Goal: Check status: Check status

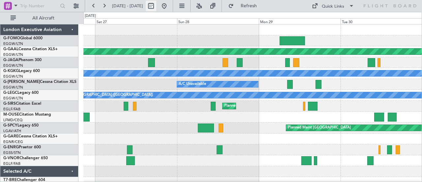
click at [156, 5] on button at bounding box center [151, 6] width 11 height 11
select select "9"
select select "2025"
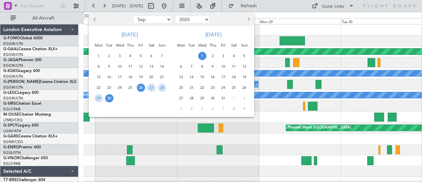
click at [111, 98] on span "30" at bounding box center [109, 98] width 8 height 8
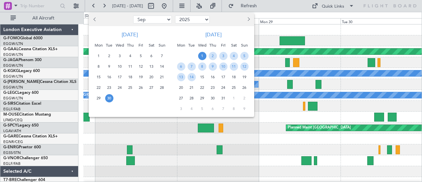
click at [200, 57] on span "1" at bounding box center [202, 56] width 8 height 8
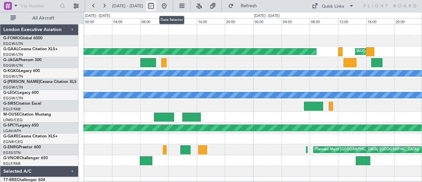
click at [156, 7] on button at bounding box center [151, 6] width 11 height 11
select select "9"
select select "2025"
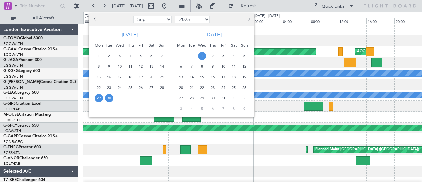
click at [99, 98] on span "29" at bounding box center [99, 98] width 8 height 8
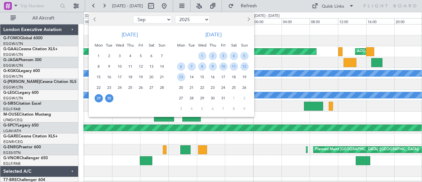
click at [110, 98] on span "30" at bounding box center [109, 98] width 8 height 8
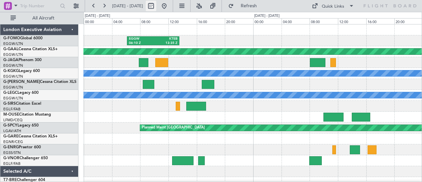
click at [156, 5] on button at bounding box center [151, 6] width 11 height 11
select select "9"
select select "2025"
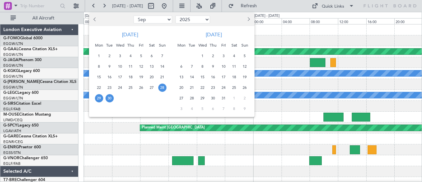
click at [163, 87] on span "28" at bounding box center [162, 87] width 8 height 8
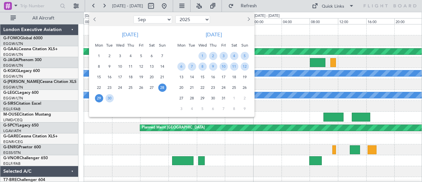
click at [96, 100] on span "29" at bounding box center [99, 98] width 8 height 8
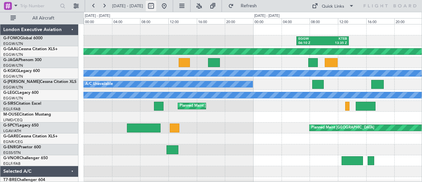
click at [156, 4] on button at bounding box center [151, 6] width 11 height 11
select select "9"
select select "2025"
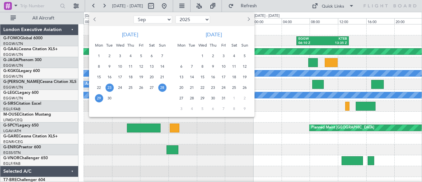
drag, startPoint x: 111, startPoint y: 88, endPoint x: 117, endPoint y: 88, distance: 5.9
click at [112, 88] on span "23" at bounding box center [109, 87] width 8 height 8
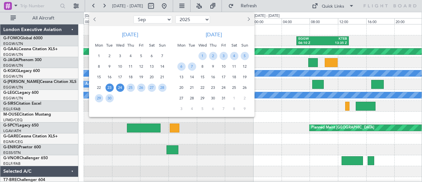
click at [119, 88] on span "24" at bounding box center [120, 87] width 8 height 8
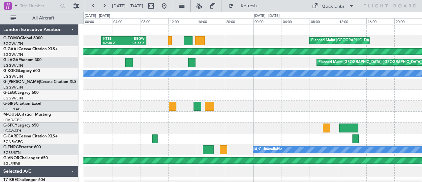
click at [158, 106] on div at bounding box center [252, 105] width 338 height 11
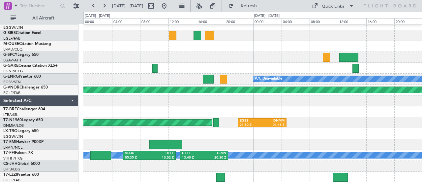
scroll to position [70, 0]
click at [156, 6] on button at bounding box center [151, 6] width 11 height 11
select select "9"
select select "2025"
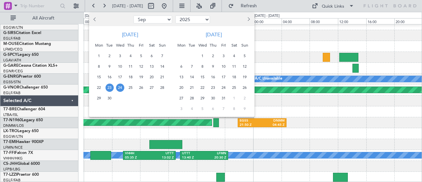
click at [133, 87] on span "25" at bounding box center [130, 87] width 8 height 8
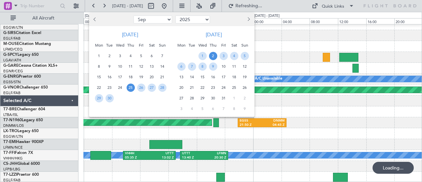
click at [213, 52] on span "2" at bounding box center [213, 56] width 8 height 8
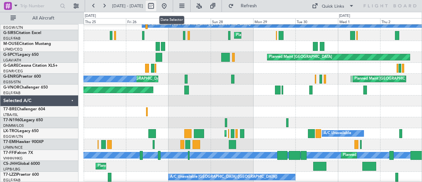
click at [156, 6] on button at bounding box center [151, 6] width 11 height 11
select select "9"
select select "2025"
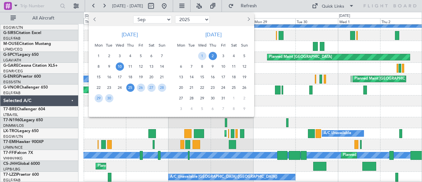
drag, startPoint x: 122, startPoint y: 67, endPoint x: 126, endPoint y: 65, distance: 4.3
click at [122, 67] on span "10" at bounding box center [120, 66] width 8 height 8
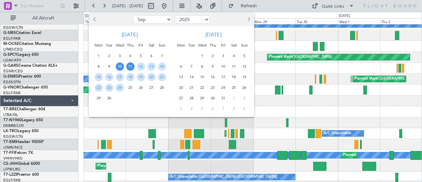
click at [129, 65] on span "11" at bounding box center [130, 66] width 8 height 8
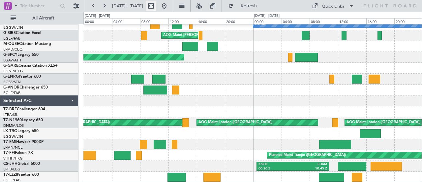
click at [156, 7] on button at bounding box center [151, 6] width 11 height 11
select select "9"
select select "2025"
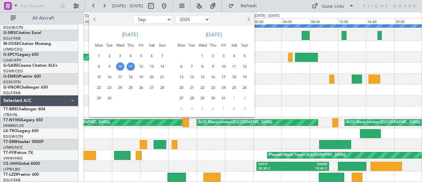
click at [94, 20] on button "Previous month" at bounding box center [95, 19] width 7 height 11
select select "8"
click at [133, 98] on span "28" at bounding box center [130, 98] width 8 height 8
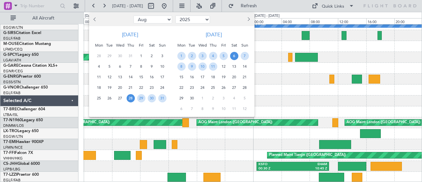
click at [235, 55] on span "6" at bounding box center [234, 56] width 8 height 8
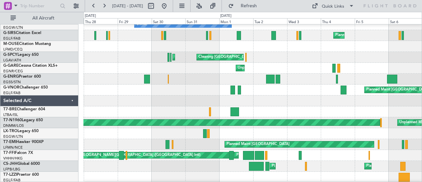
click at [129, 178] on div "Unplanned Maint [GEOGRAPHIC_DATA] ([GEOGRAPHIC_DATA]) Owner" at bounding box center [252, 176] width 338 height 11
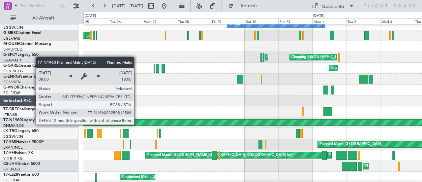
click at [230, 121] on div "Planned Maint [GEOGRAPHIC_DATA] ([GEOGRAPHIC_DATA])" at bounding box center [108, 122] width 727 height 6
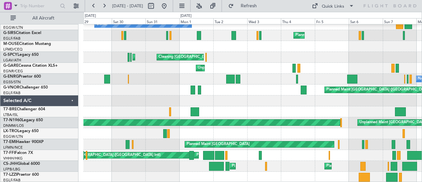
click at [215, 148] on div "Owner Owner Planned Maint [GEOGRAPHIC_DATA] ([GEOGRAPHIC_DATA]) Owner Planned M…" at bounding box center [252, 68] width 338 height 228
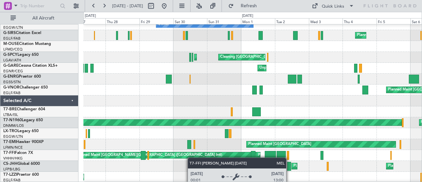
click at [221, 154] on div "Owner Owner Planned Maint [GEOGRAPHIC_DATA] ([GEOGRAPHIC_DATA]) Owner Owner Pla…" at bounding box center [252, 68] width 338 height 228
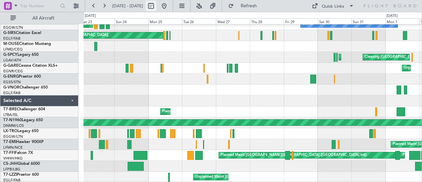
click at [156, 2] on button at bounding box center [151, 6] width 11 height 11
select select "8"
select select "2025"
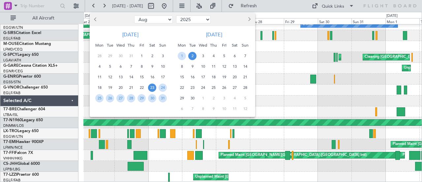
click at [193, 66] on span "9" at bounding box center [192, 66] width 8 height 8
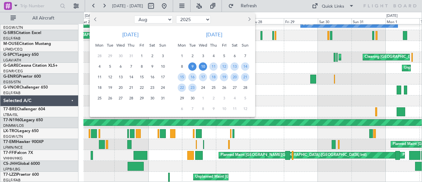
click at [200, 63] on span "10" at bounding box center [203, 66] width 8 height 8
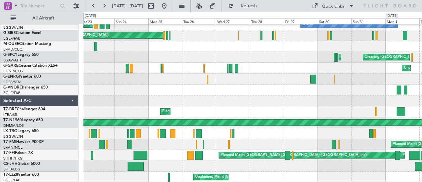
select select "9"
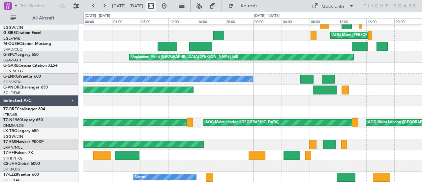
click at [156, 4] on button at bounding box center [151, 6] width 11 height 11
select select "9"
select select "2025"
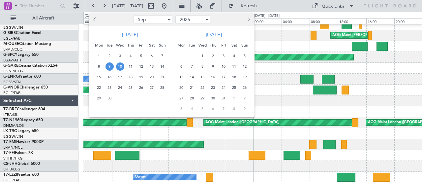
click at [133, 74] on span "18" at bounding box center [130, 77] width 8 height 8
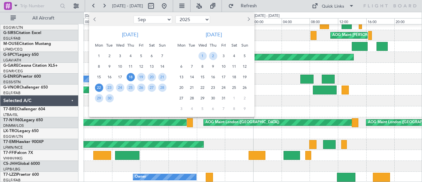
click at [99, 87] on span "22" at bounding box center [99, 87] width 8 height 8
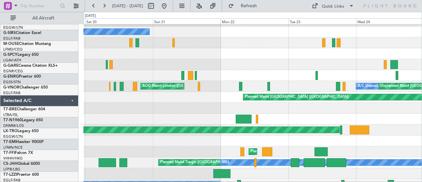
scroll to position [63, 0]
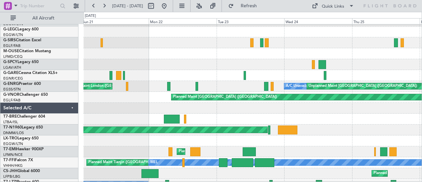
click at [149, 102] on div "A/C Unavailable [GEOGRAPHIC_DATA] ([GEOGRAPHIC_DATA]) A/C Unavailable AOG Maint…" at bounding box center [252, 75] width 338 height 228
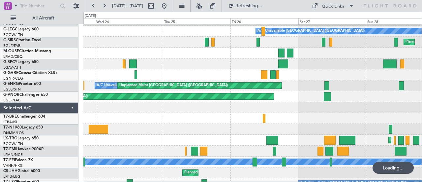
scroll to position [64, 0]
